Goal: Task Accomplishment & Management: Manage account settings

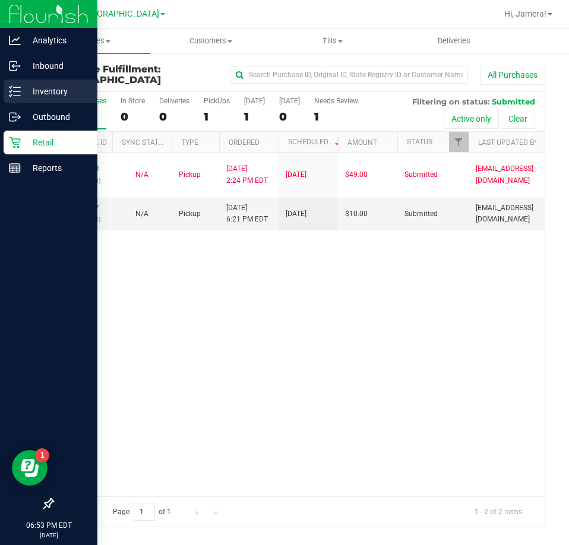
click at [24, 93] on p "Inventory" at bounding box center [56, 91] width 71 height 14
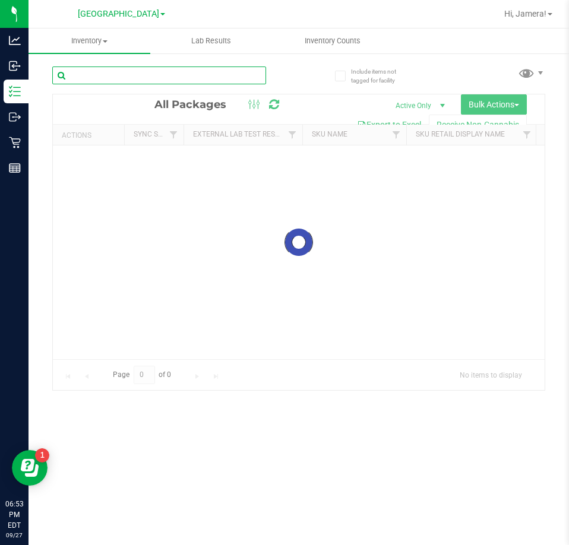
click at [226, 78] on input "text" at bounding box center [159, 76] width 214 height 18
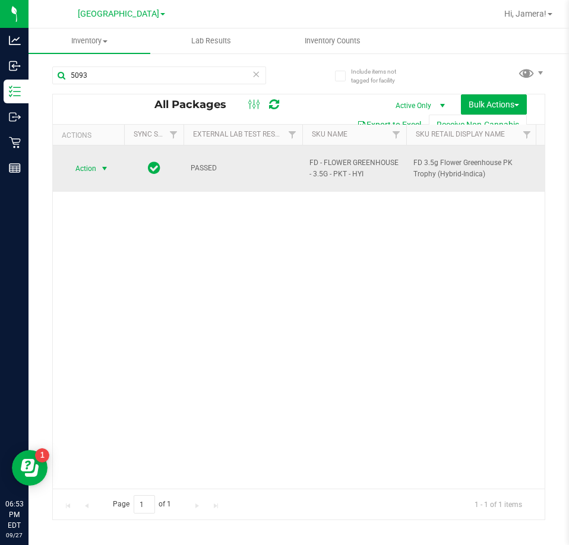
click at [93, 163] on span "Action" at bounding box center [81, 168] width 32 height 17
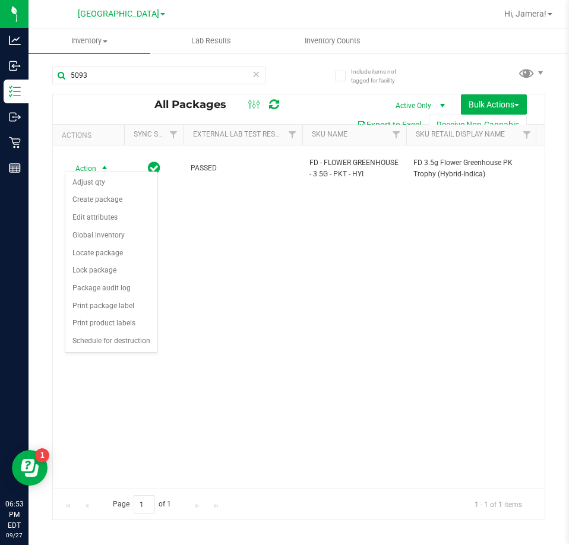
click at [274, 260] on div "Action Action Adjust qty Create package Edit attributes Global inventory Locate…" at bounding box center [299, 317] width 492 height 343
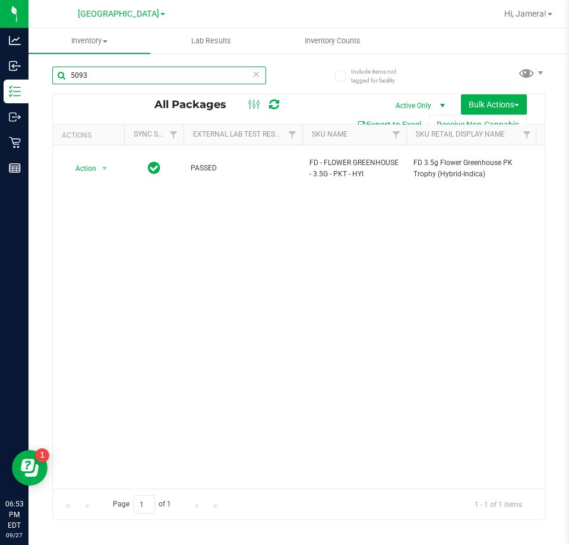
drag, startPoint x: 142, startPoint y: 72, endPoint x: -100, endPoint y: 71, distance: 241.8
click at [0, 71] on html "Analytics Inbound Inventory Outbound Retail Reports 06:53 PM EDT [DATE] 09/27 […" at bounding box center [284, 272] width 569 height 545
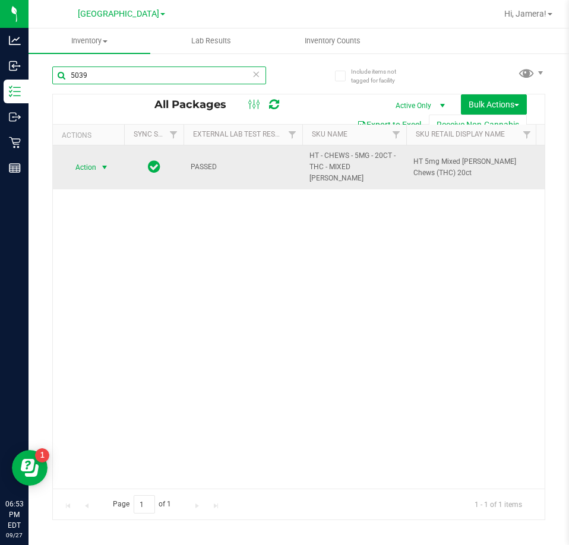
type input "5039"
drag, startPoint x: 101, startPoint y: 159, endPoint x: 92, endPoint y: 162, distance: 9.6
click at [94, 161] on span "Action" at bounding box center [89, 167] width 48 height 17
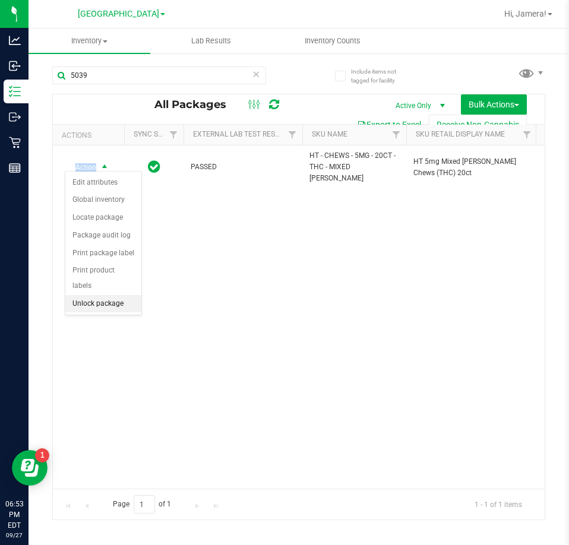
click at [112, 295] on li "Unlock package" at bounding box center [103, 304] width 76 height 18
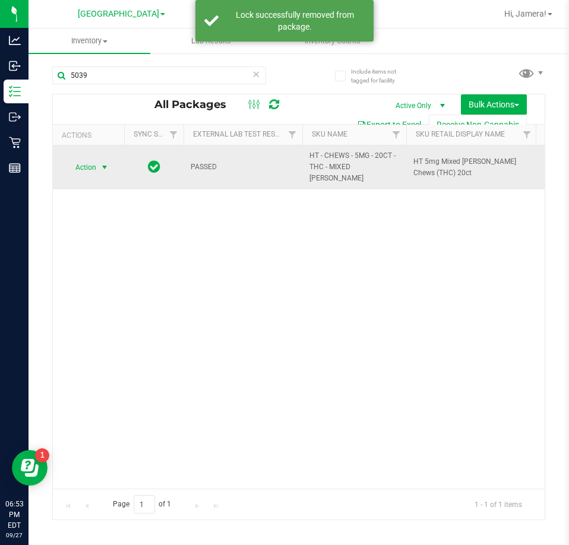
click at [94, 159] on span "Action" at bounding box center [81, 167] width 32 height 17
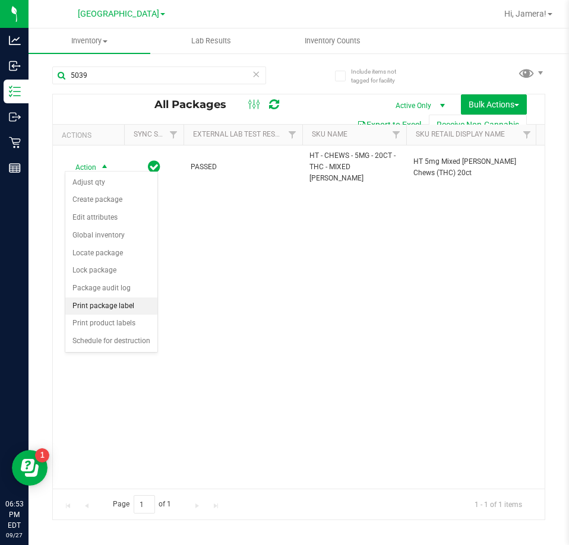
click at [120, 308] on li "Print package label" at bounding box center [111, 307] width 92 height 18
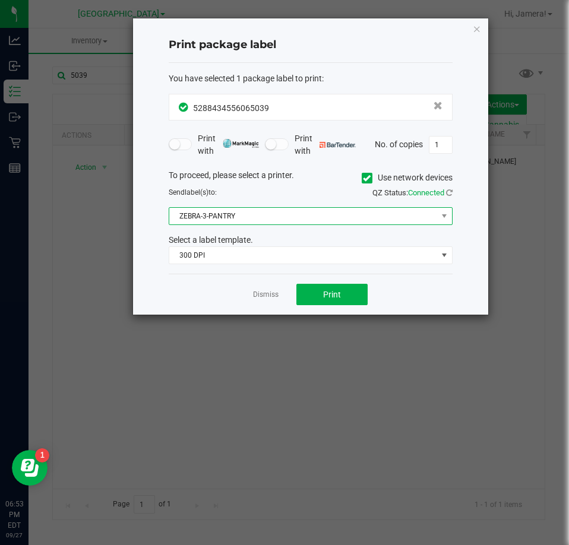
click at [247, 210] on span "ZEBRA-3-PANTRY" at bounding box center [303, 216] width 268 height 17
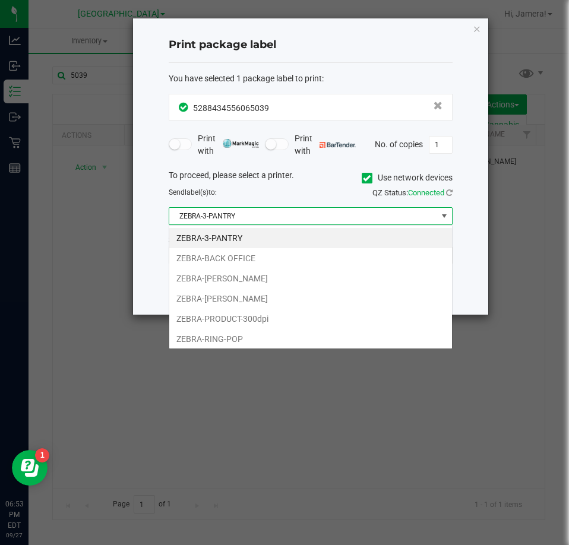
scroll to position [18, 284]
click at [232, 333] on li "ZEBRA-RING-POP" at bounding box center [310, 339] width 283 height 20
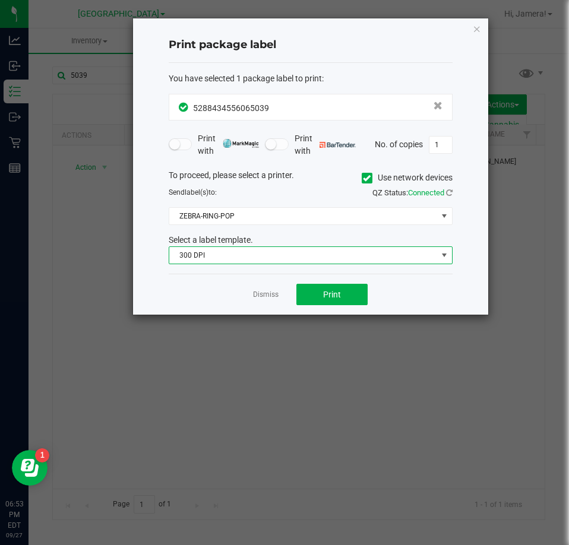
click at [238, 257] on span "300 DPI" at bounding box center [303, 255] width 268 height 17
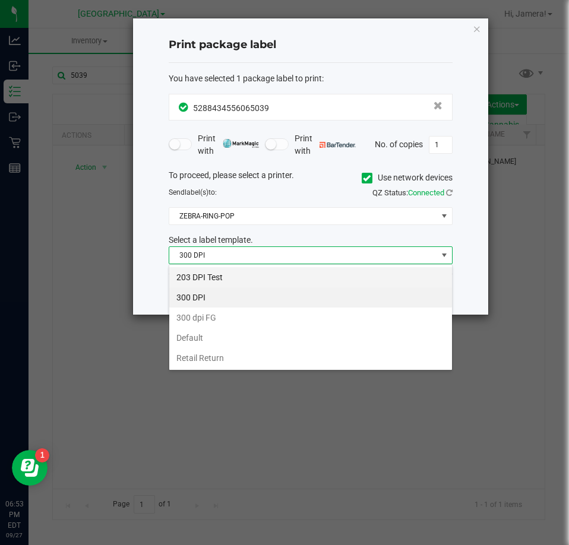
click at [234, 275] on li "203 DPI Test" at bounding box center [310, 277] width 283 height 20
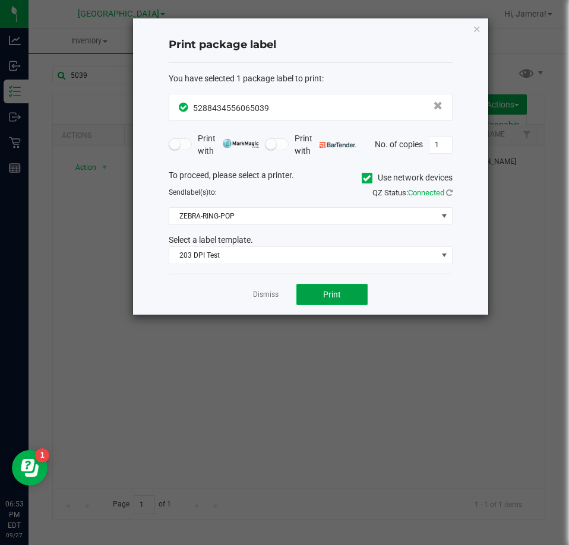
click at [342, 296] on button "Print" at bounding box center [332, 294] width 71 height 21
click at [268, 294] on link "Dismiss" at bounding box center [266, 295] width 26 height 10
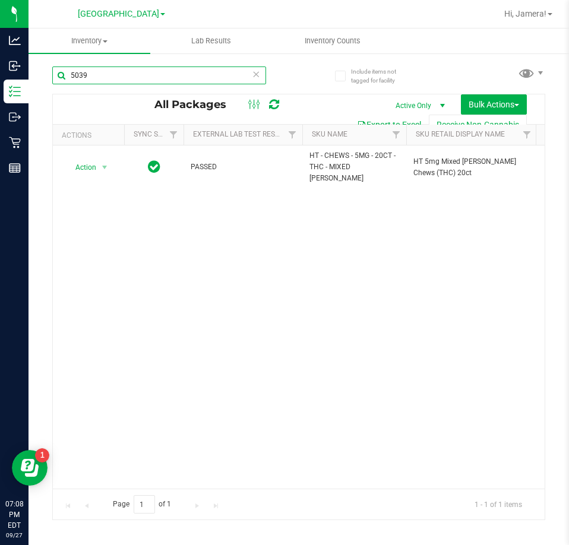
drag, startPoint x: 112, startPoint y: 77, endPoint x: -340, endPoint y: 92, distance: 452.4
click at [0, 92] on html "Analytics Inbound Inventory Outbound Retail Reports 07:08 PM EDT [DATE] 09/27 […" at bounding box center [284, 272] width 569 height 545
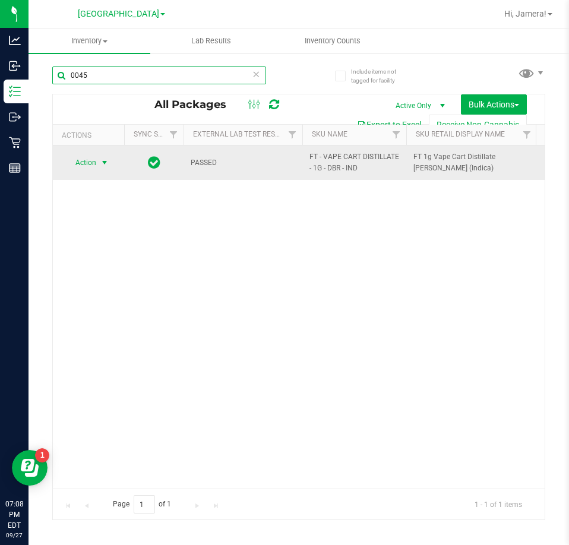
type input "0045"
click at [102, 162] on span "select" at bounding box center [105, 163] width 10 height 10
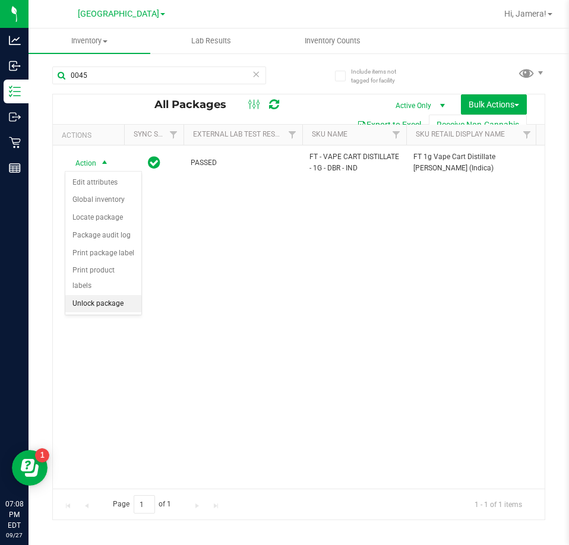
click at [116, 295] on li "Unlock package" at bounding box center [103, 304] width 76 height 18
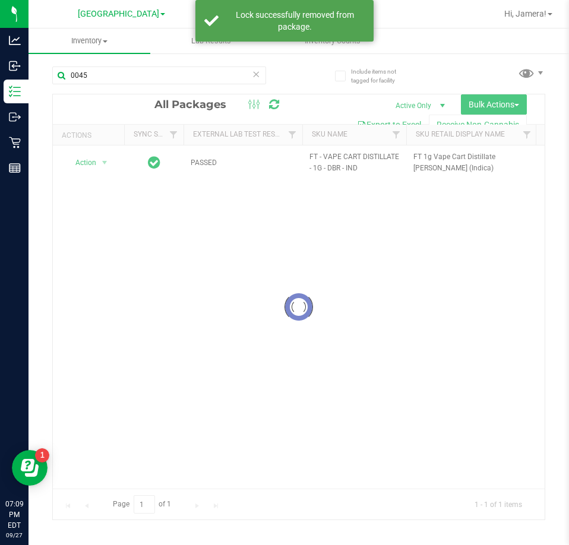
click at [100, 166] on div at bounding box center [299, 306] width 492 height 425
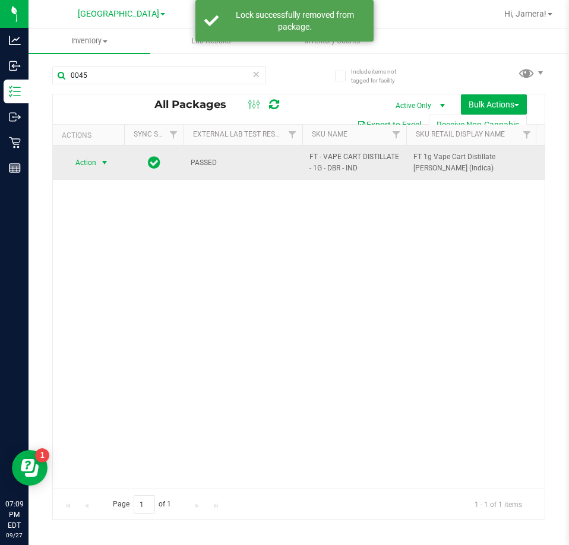
click at [99, 166] on span "select" at bounding box center [104, 162] width 15 height 17
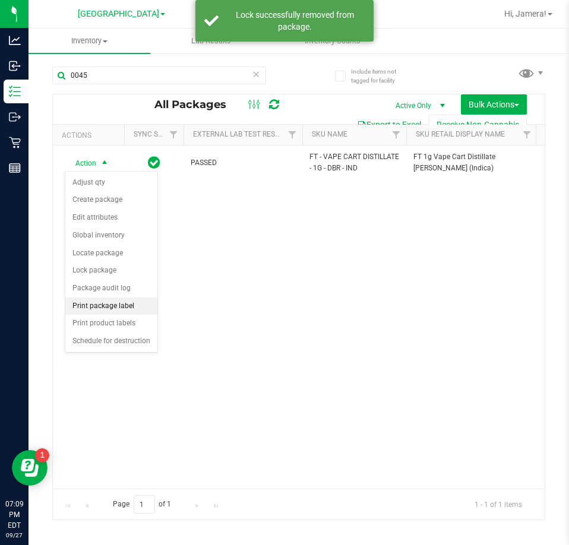
click at [125, 305] on li "Print package label" at bounding box center [111, 307] width 92 height 18
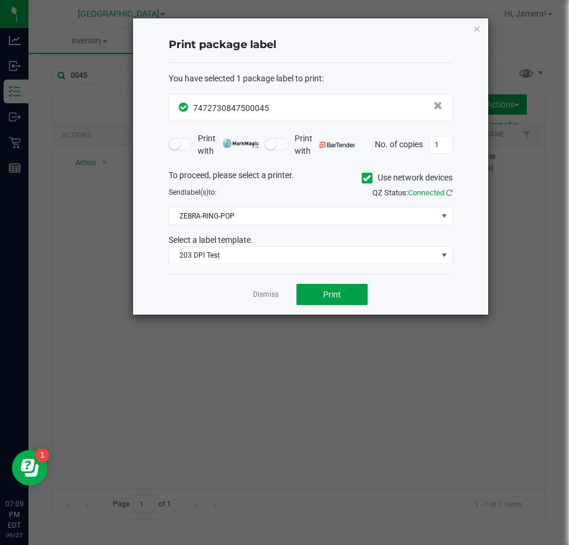
click at [318, 296] on button "Print" at bounding box center [332, 294] width 71 height 21
click at [266, 297] on link "Dismiss" at bounding box center [266, 295] width 26 height 10
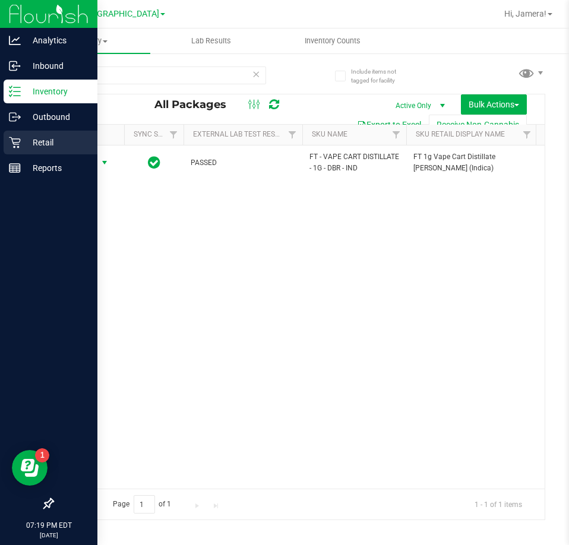
click at [15, 140] on icon at bounding box center [15, 143] width 12 height 12
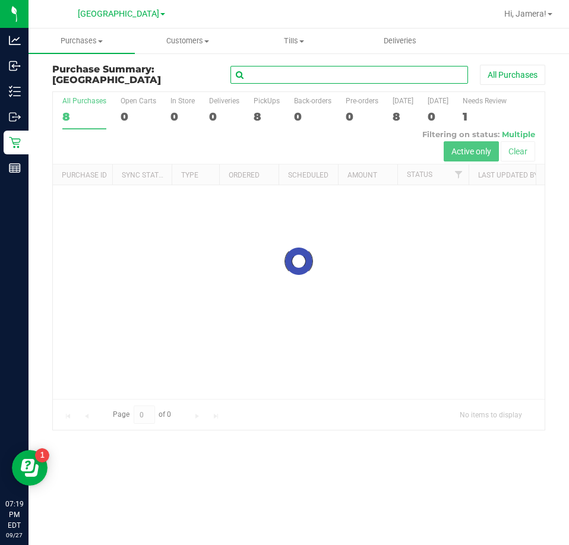
click at [390, 74] on input "text" at bounding box center [350, 75] width 238 height 18
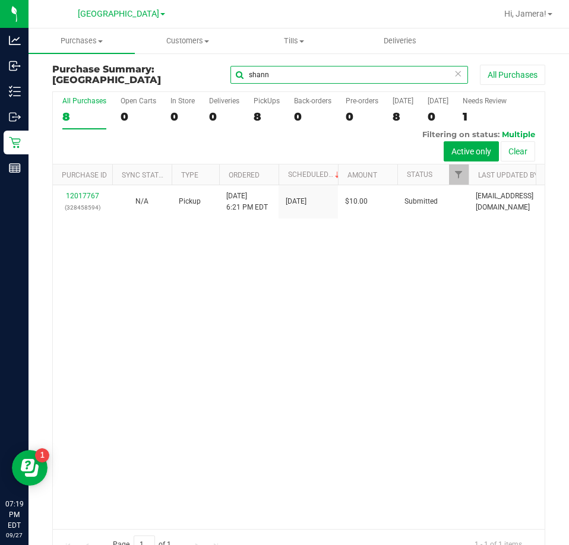
type input "shann"
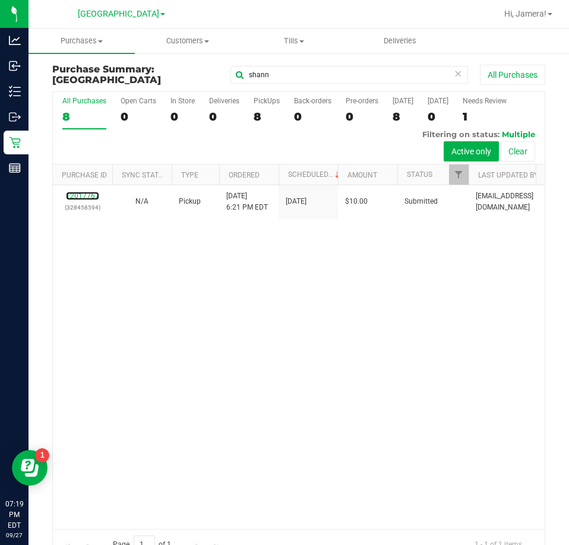
click at [90, 195] on link "12017767" at bounding box center [82, 196] width 33 height 8
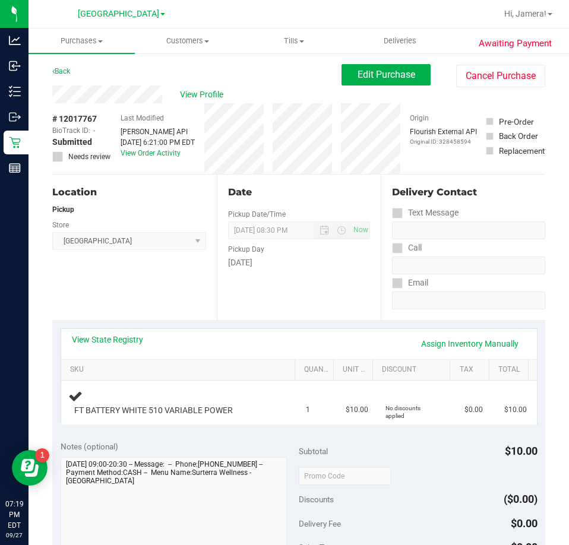
click at [182, 288] on div "Location Pickup Store [GEOGRAPHIC_DATA] WC Select Store [PERSON_NAME][GEOGRAPHI…" at bounding box center [134, 248] width 165 height 146
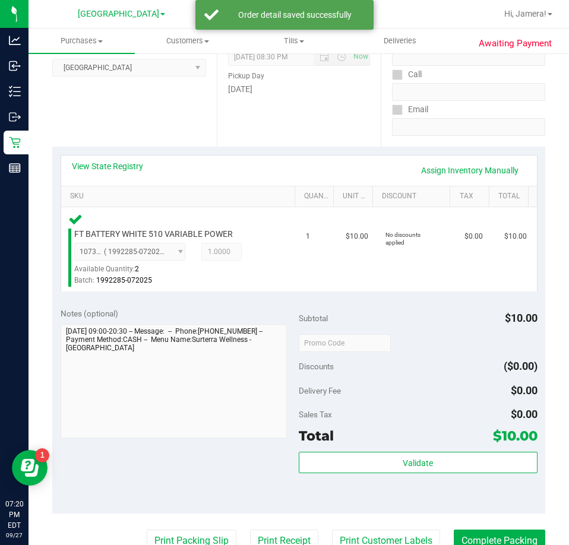
scroll to position [475, 0]
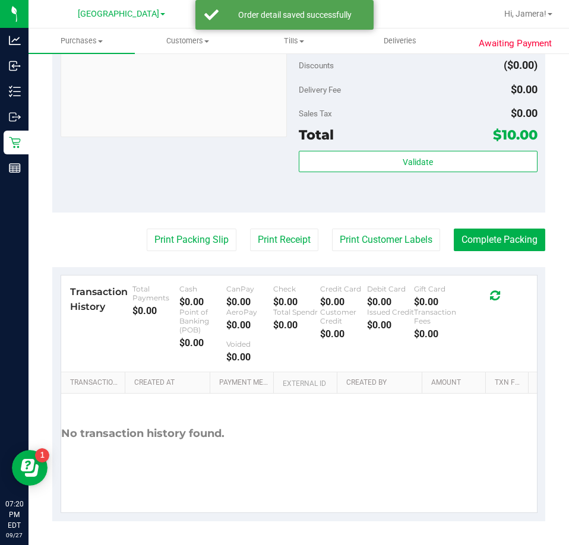
click at [415, 143] on div "Total $10.00" at bounding box center [418, 134] width 239 height 21
click at [415, 146] on div "Total $10.00" at bounding box center [418, 134] width 239 height 21
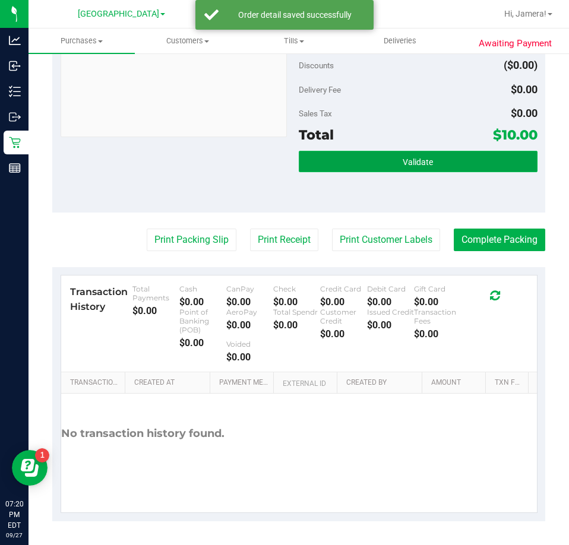
click at [415, 165] on span "Validate" at bounding box center [418, 162] width 30 height 10
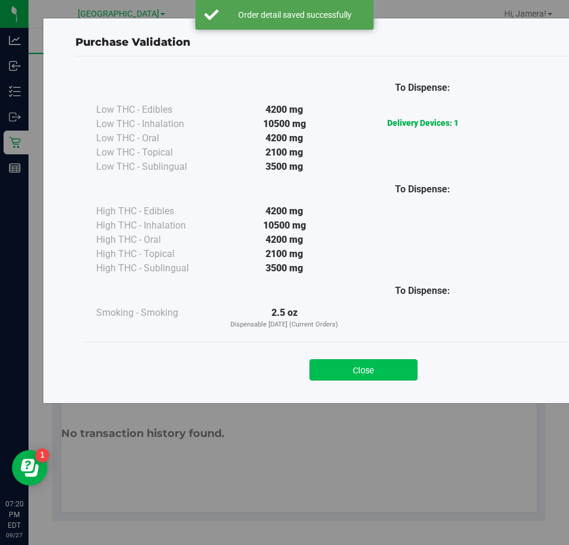
click at [373, 371] on button "Close" at bounding box center [364, 369] width 108 height 21
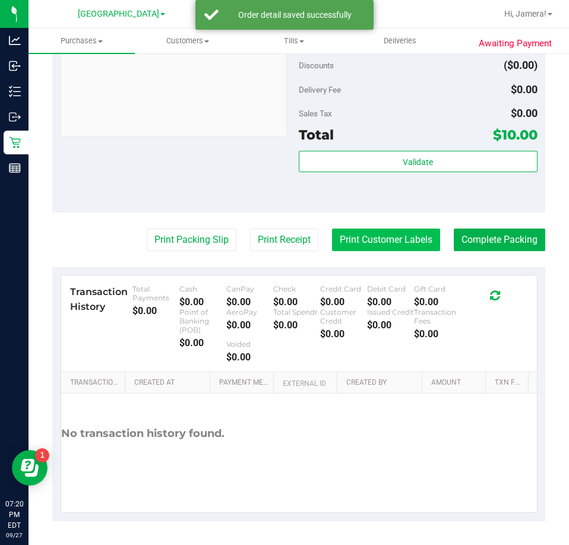
click at [390, 242] on button "Print Customer Labels" at bounding box center [386, 240] width 108 height 23
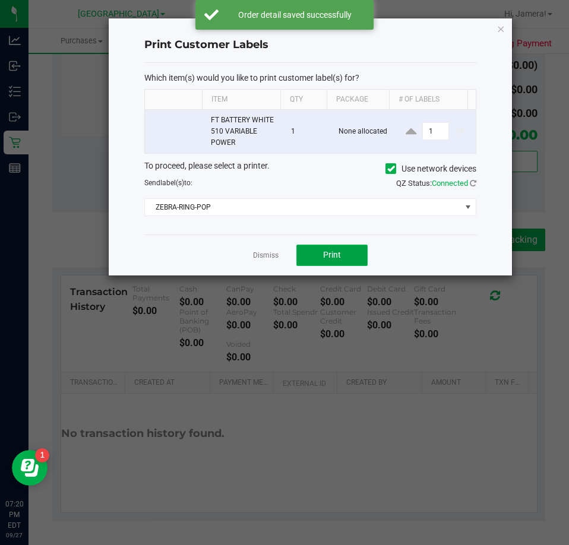
click at [321, 252] on button "Print" at bounding box center [332, 255] width 71 height 21
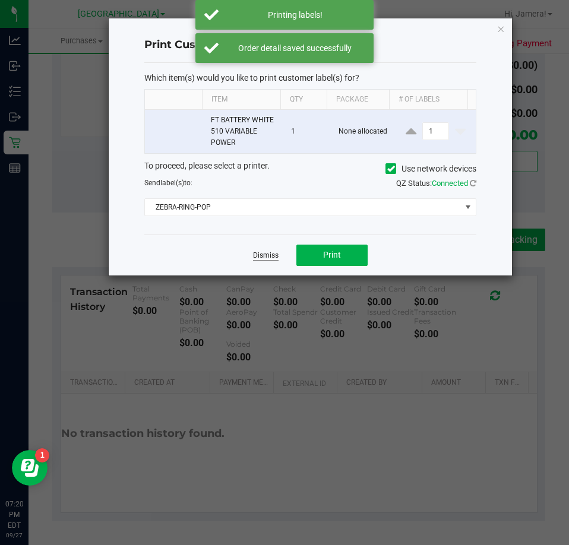
click at [263, 251] on link "Dismiss" at bounding box center [266, 256] width 26 height 10
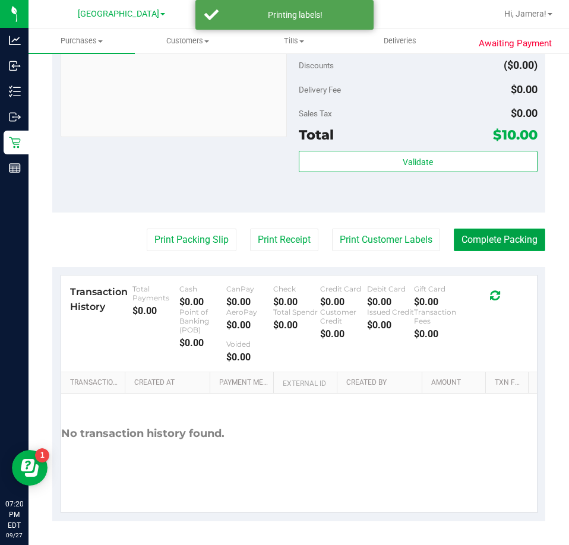
click at [506, 244] on button "Complete Packing" at bounding box center [500, 240] width 92 height 23
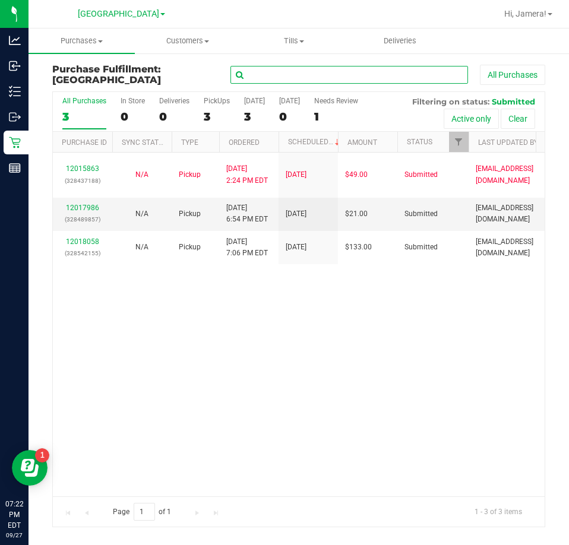
click at [301, 72] on input "text" at bounding box center [350, 75] width 238 height 18
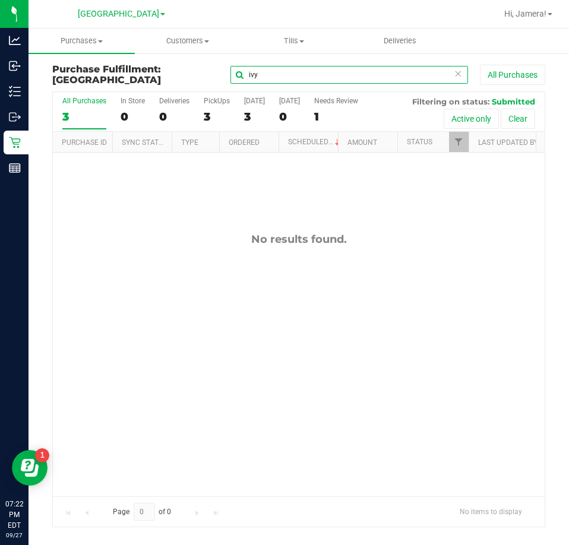
type input "ivy"
